Goal: Transaction & Acquisition: Subscribe to service/newsletter

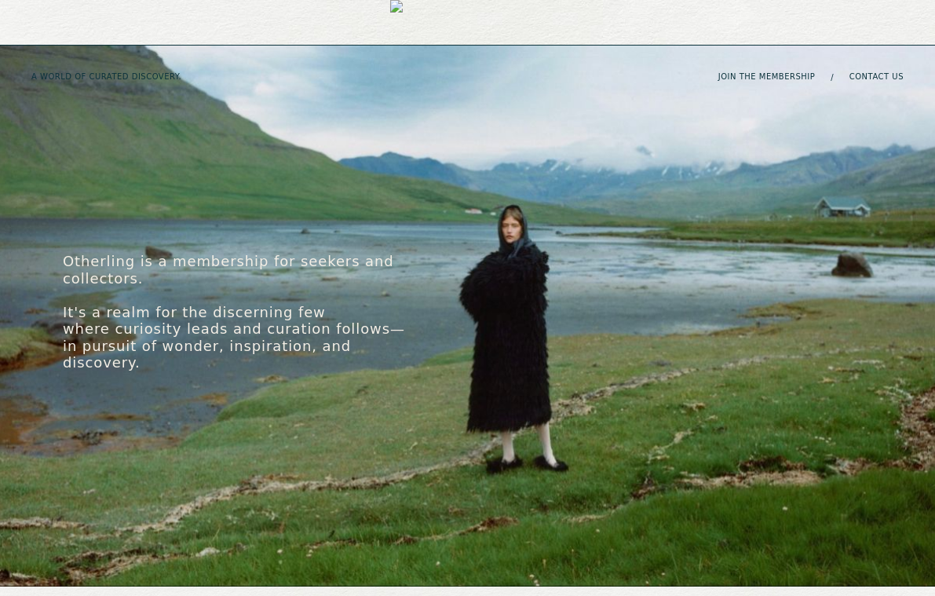
click at [473, 216] on div "Otherling is a membership for seekers and collectors. It's a realm for the disc…" at bounding box center [467, 316] width 935 height 541
click at [517, 288] on div "Otherling is a membership for seekers and collectors. It's a realm for the disc…" at bounding box center [467, 312] width 935 height 118
click at [759, 72] on link "join the membership" at bounding box center [766, 76] width 97 height 9
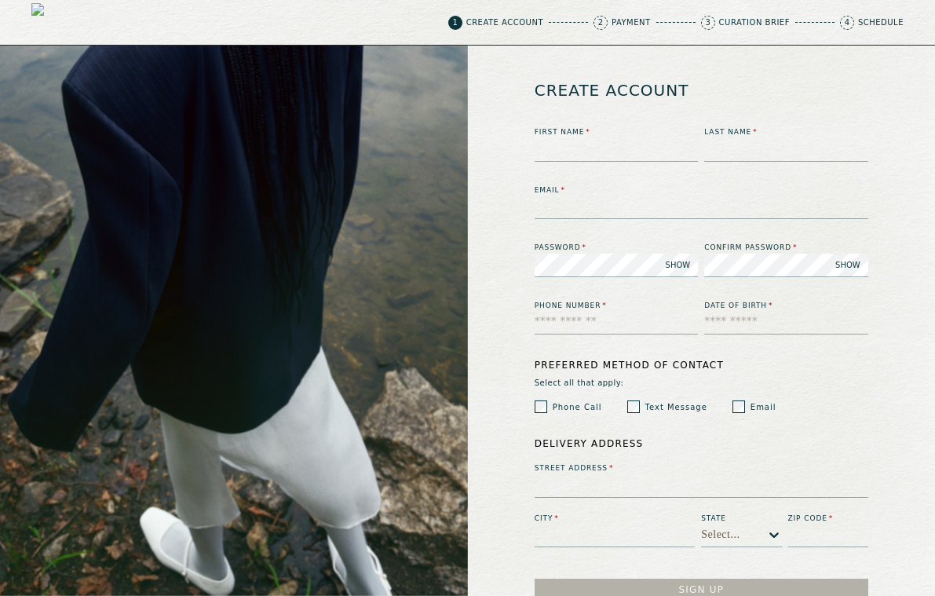
click at [600, 21] on span "2" at bounding box center [600, 23] width 14 height 14
click at [337, 34] on div "1 Create Account 2 Payment 3 Curation Brief 4 Schedule" at bounding box center [467, 23] width 935 height 46
